Goal: Find specific page/section: Find specific page/section

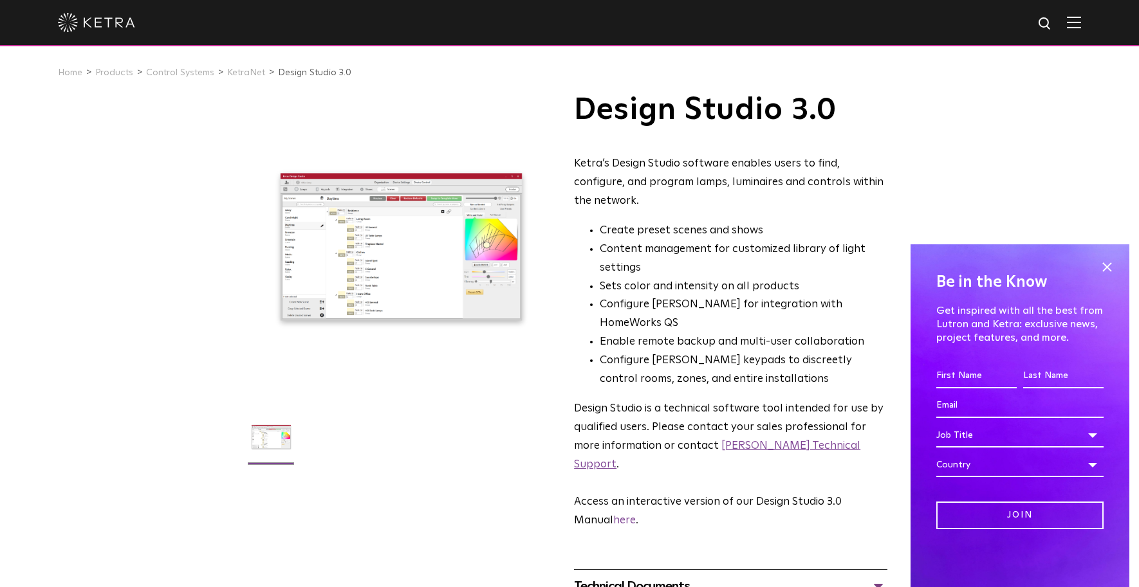
click at [740, 441] on link "Ketra Technical Support" at bounding box center [717, 456] width 286 height 30
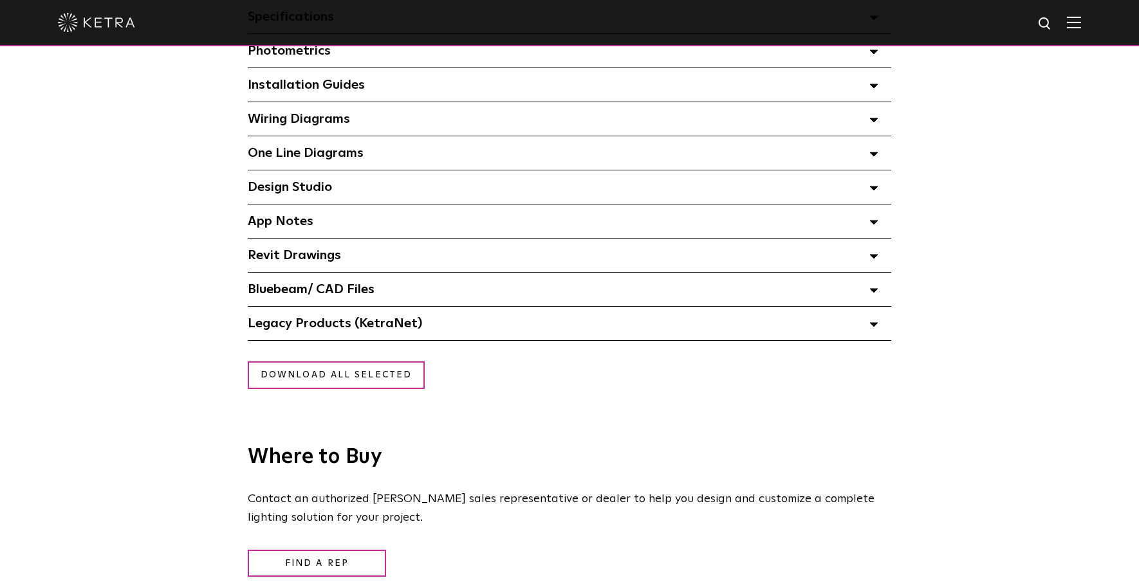
scroll to position [1016, 0]
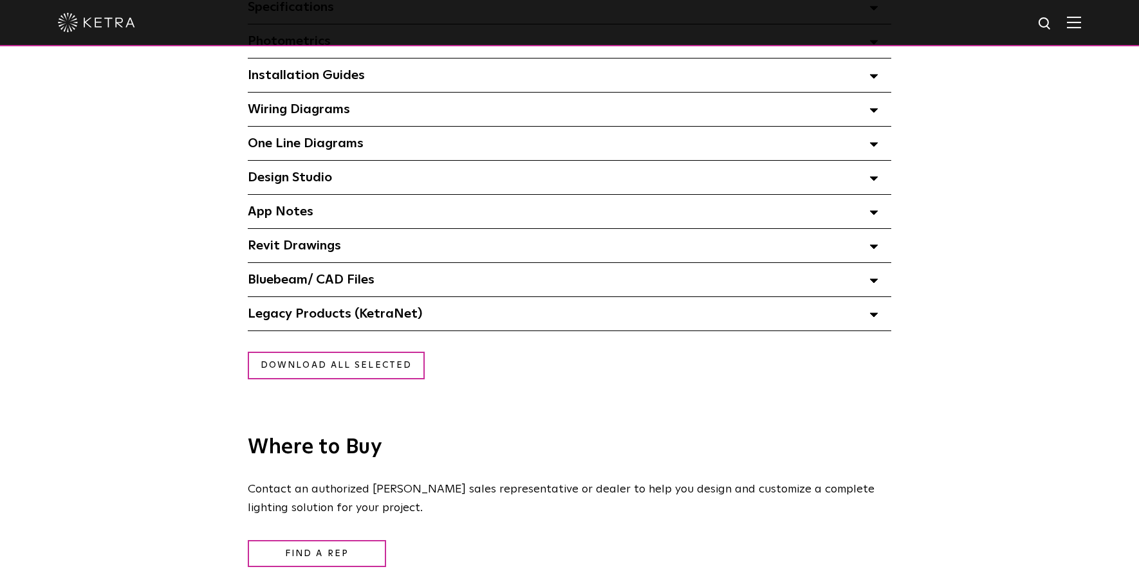
click at [511, 322] on div "Legacy Products (KetraNet) Select checkboxes to use the bulk download option be…" at bounding box center [569, 313] width 643 height 33
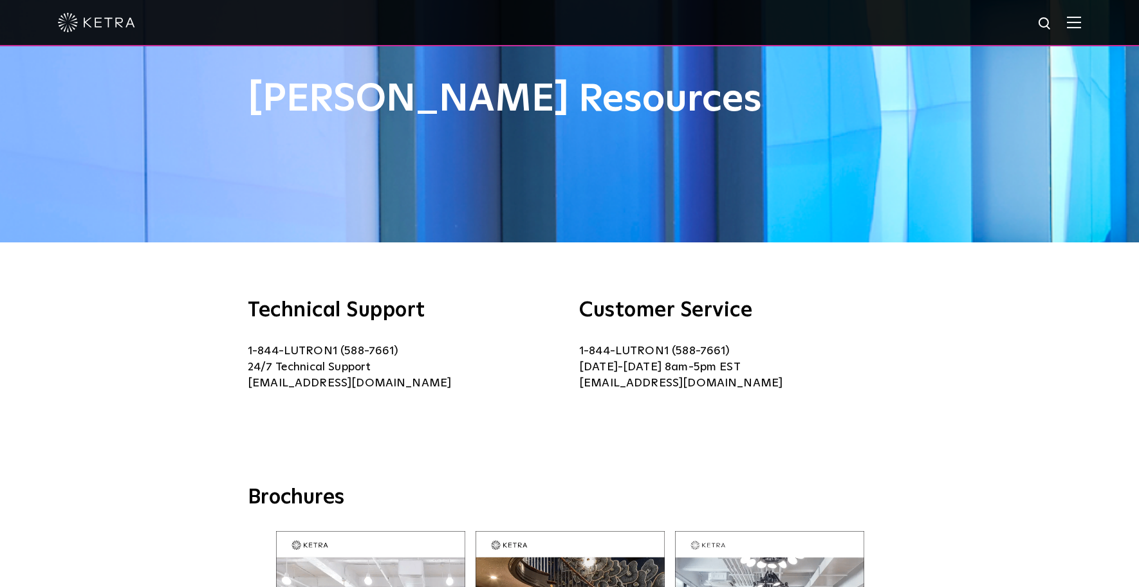
scroll to position [0, 0]
